Goal: Information Seeking & Learning: Learn about a topic

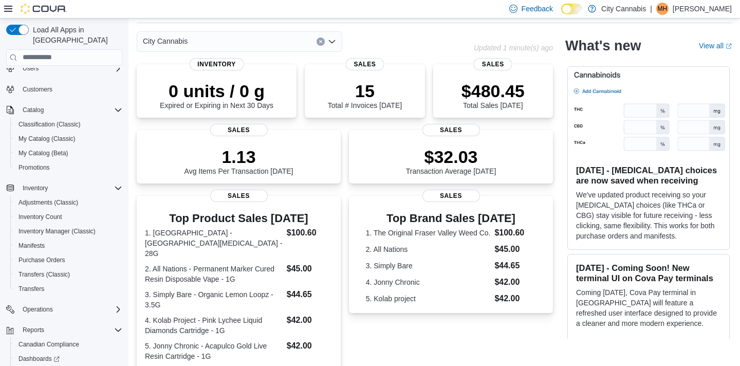
scroll to position [66, 0]
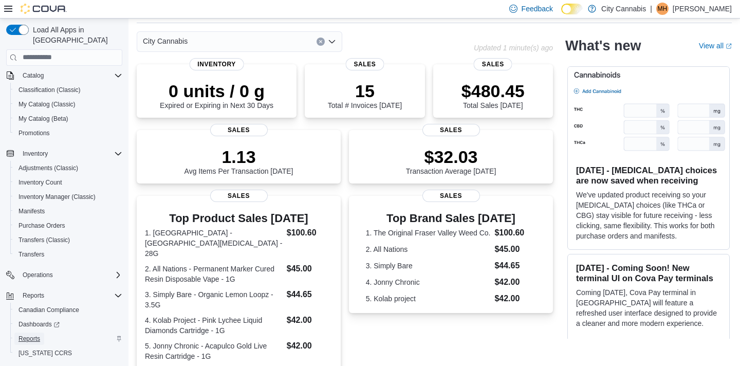
click at [32, 335] on span "Reports" at bounding box center [30, 339] width 22 height 8
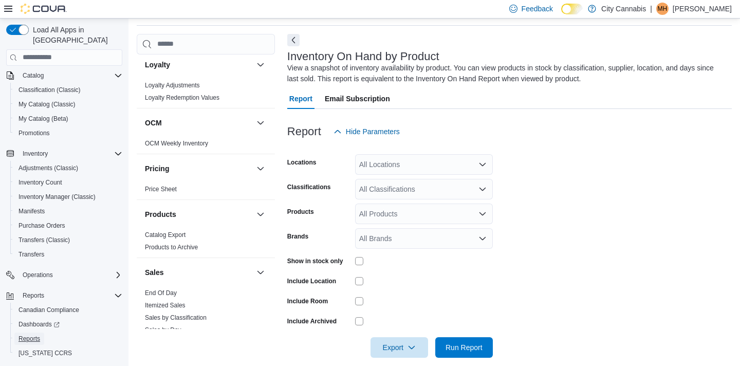
scroll to position [708, 0]
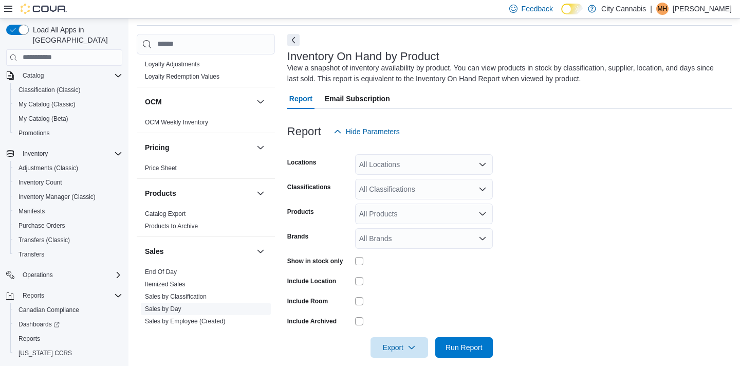
click at [167, 305] on link "Sales by Day" at bounding box center [163, 308] width 37 height 7
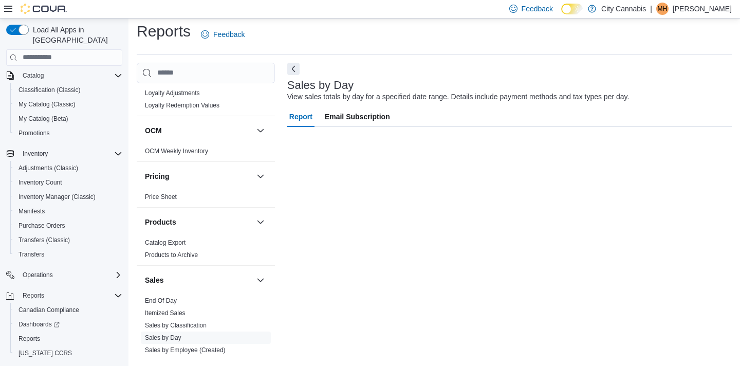
scroll to position [6, 0]
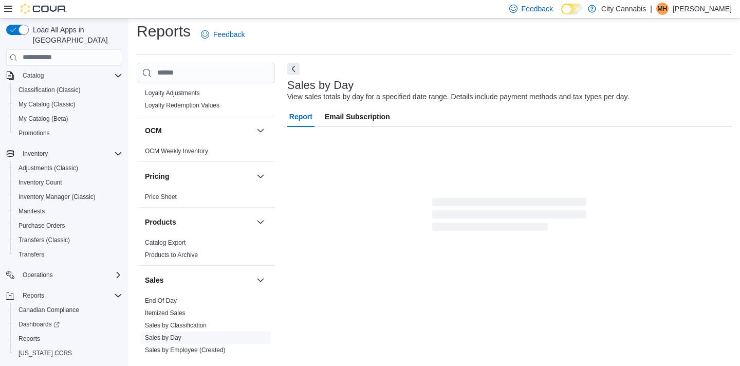
click at [164, 334] on link "Sales by Day" at bounding box center [163, 337] width 37 height 7
